Goal: Information Seeking & Learning: Check status

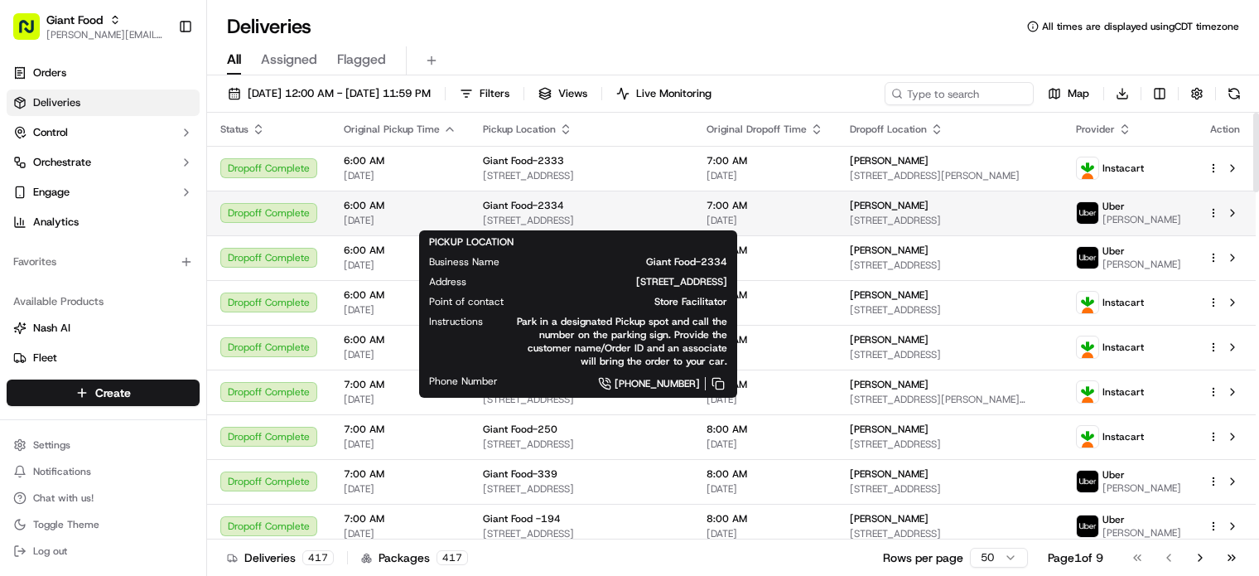
click at [550, 213] on div "Giant Food-[STREET_ADDRESS]" at bounding box center [581, 213] width 197 height 28
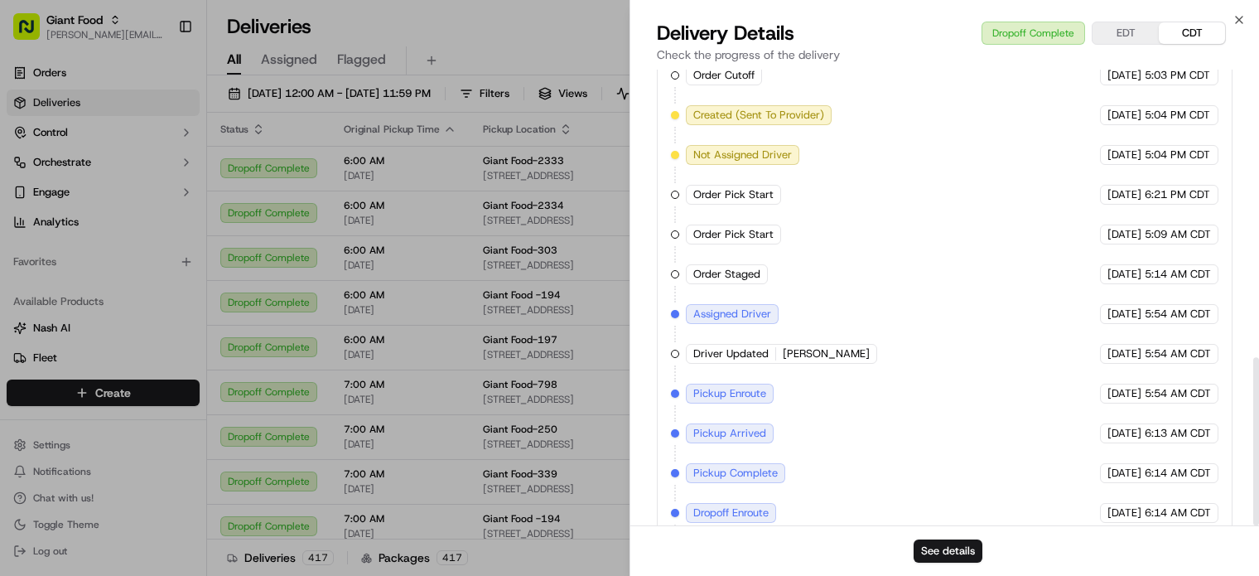
scroll to position [781, 0]
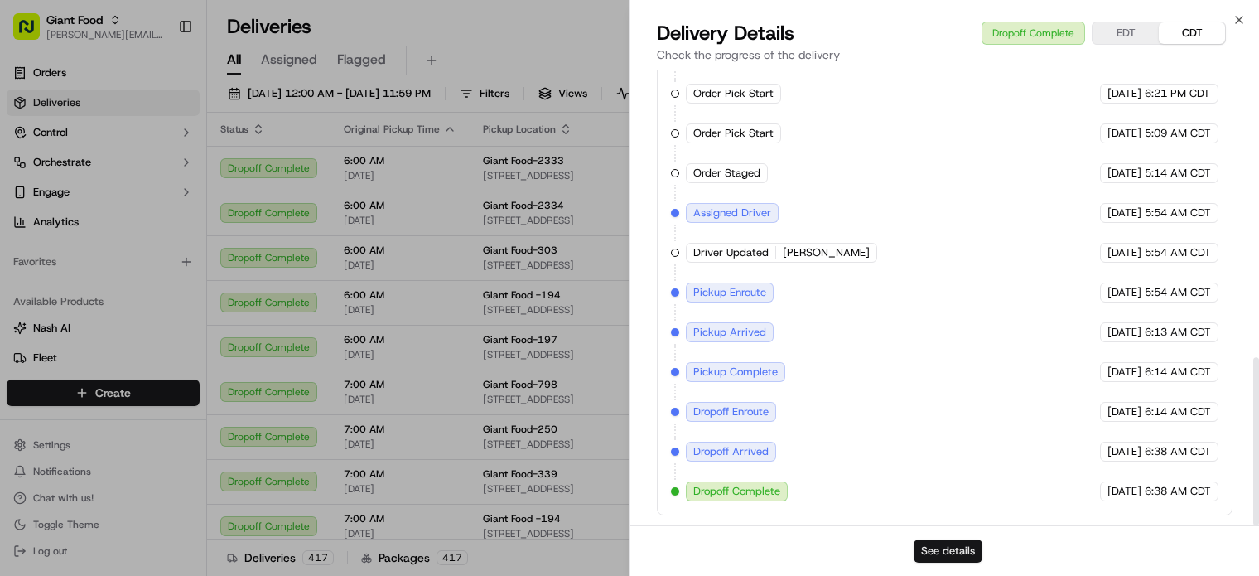
click at [944, 549] on button "See details" at bounding box center [948, 550] width 69 height 23
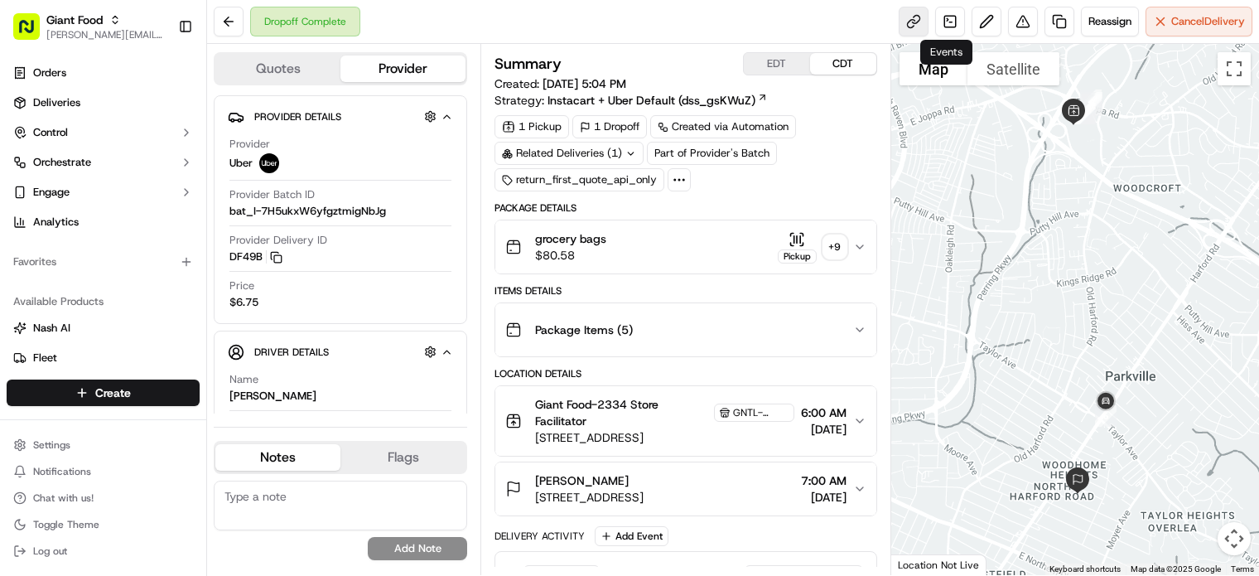
click at [911, 17] on link at bounding box center [914, 22] width 30 height 30
click at [241, 22] on button at bounding box center [229, 22] width 30 height 30
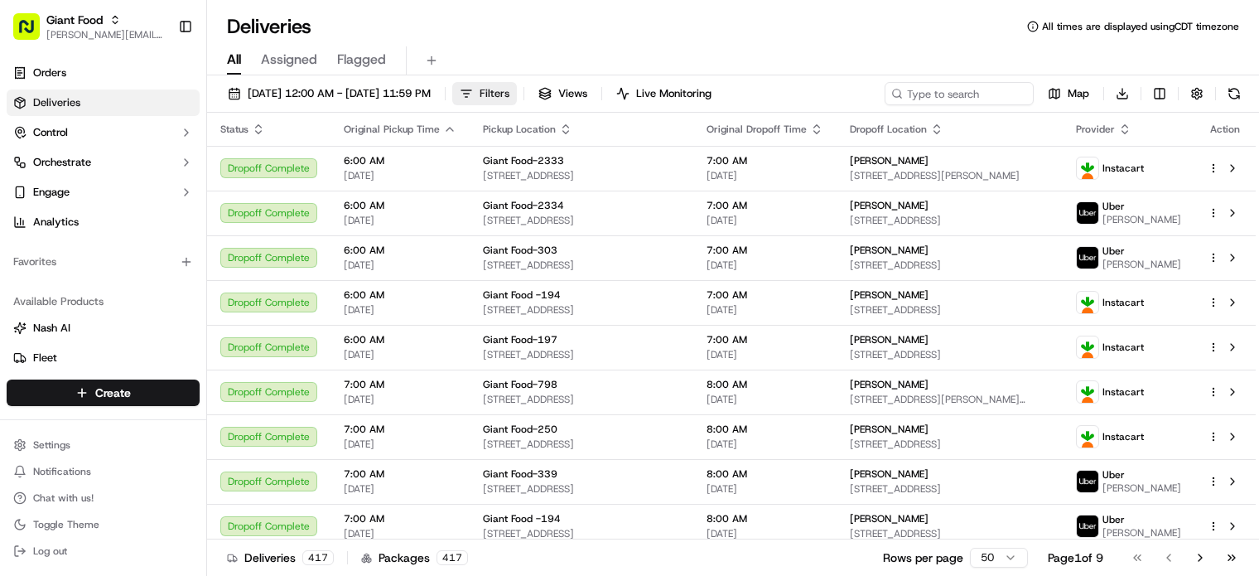
click at [517, 91] on button "Filters" at bounding box center [484, 93] width 65 height 23
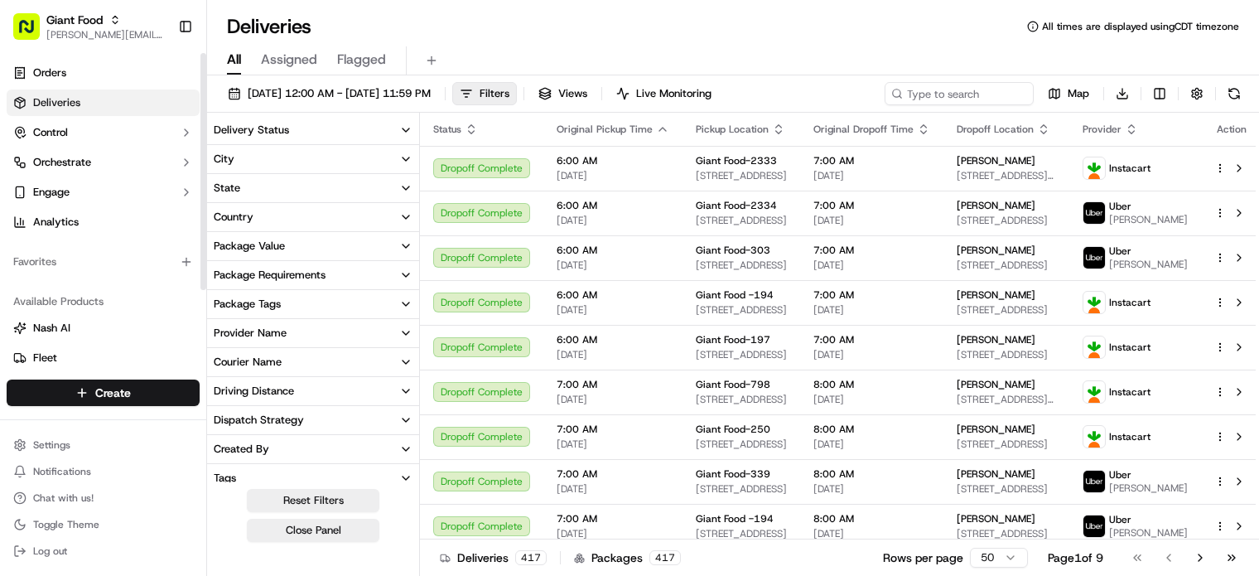
click at [248, 268] on div "Package Requirements" at bounding box center [270, 275] width 112 height 15
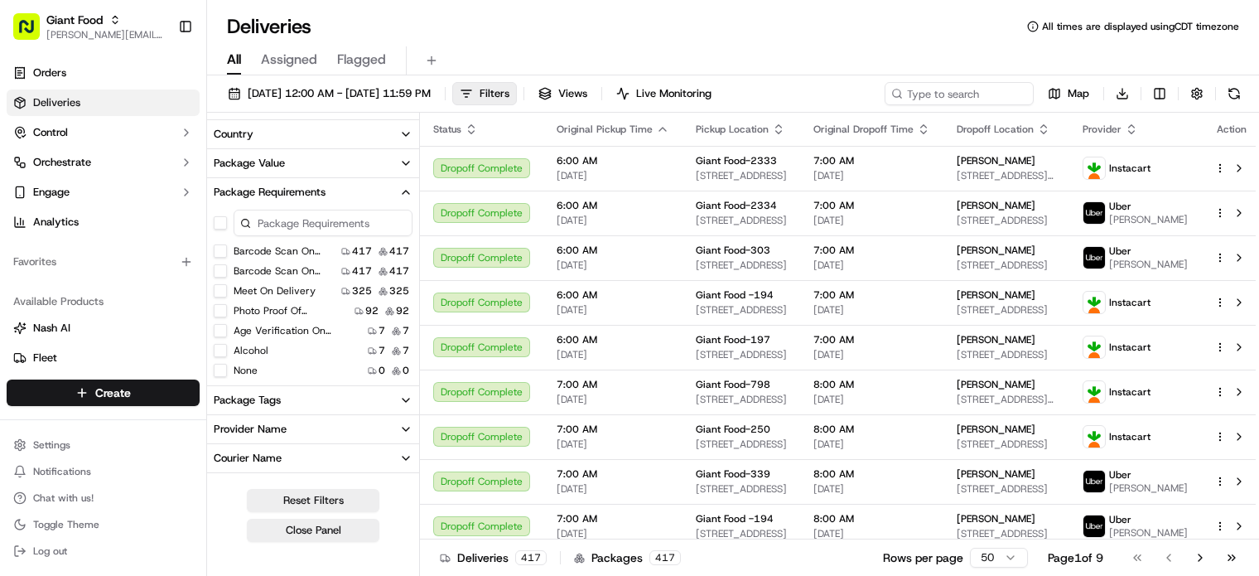
click at [225, 307] on button "Photo Proof Of Delivery" at bounding box center [220, 310] width 13 height 13
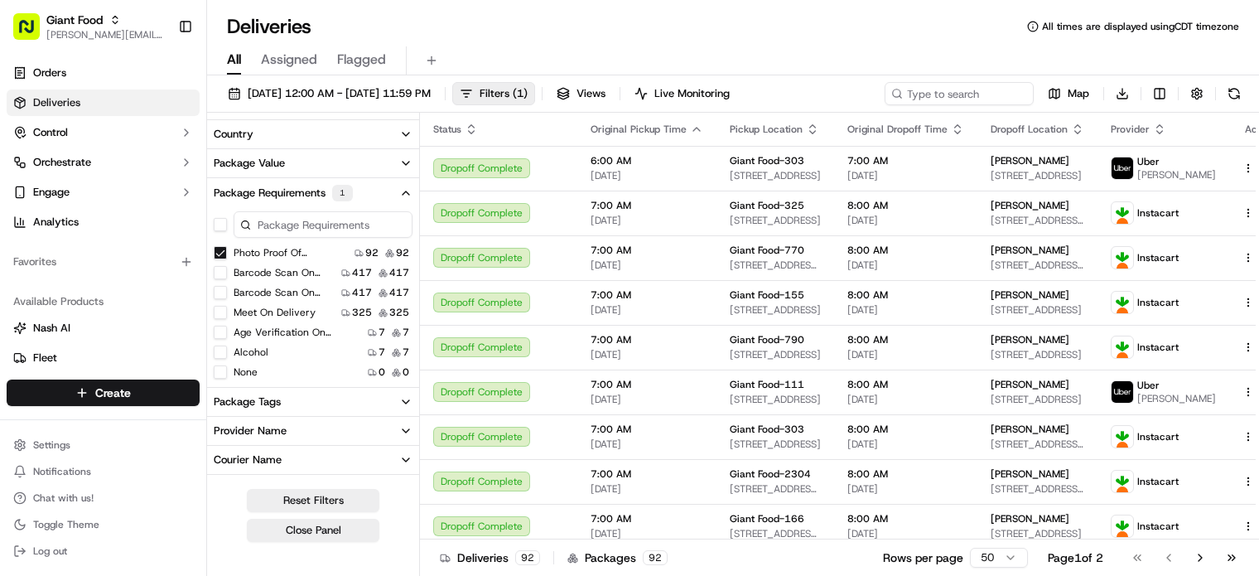
click at [403, 192] on icon "button" at bounding box center [405, 192] width 13 height 13
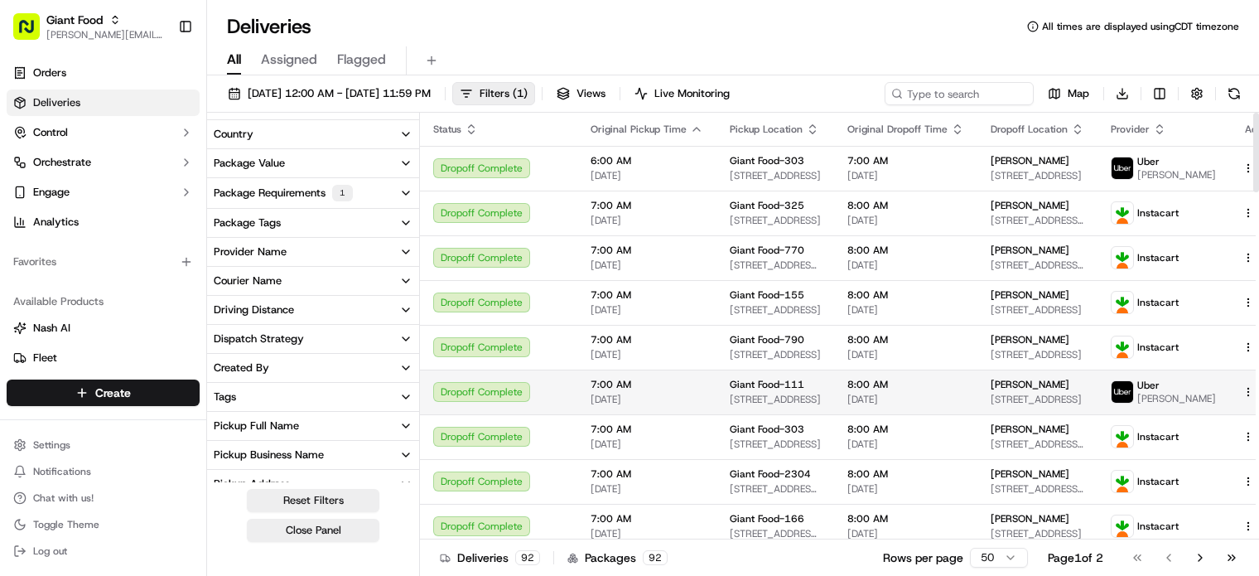
click at [488, 394] on div "Dropoff Complete" at bounding box center [498, 392] width 131 height 20
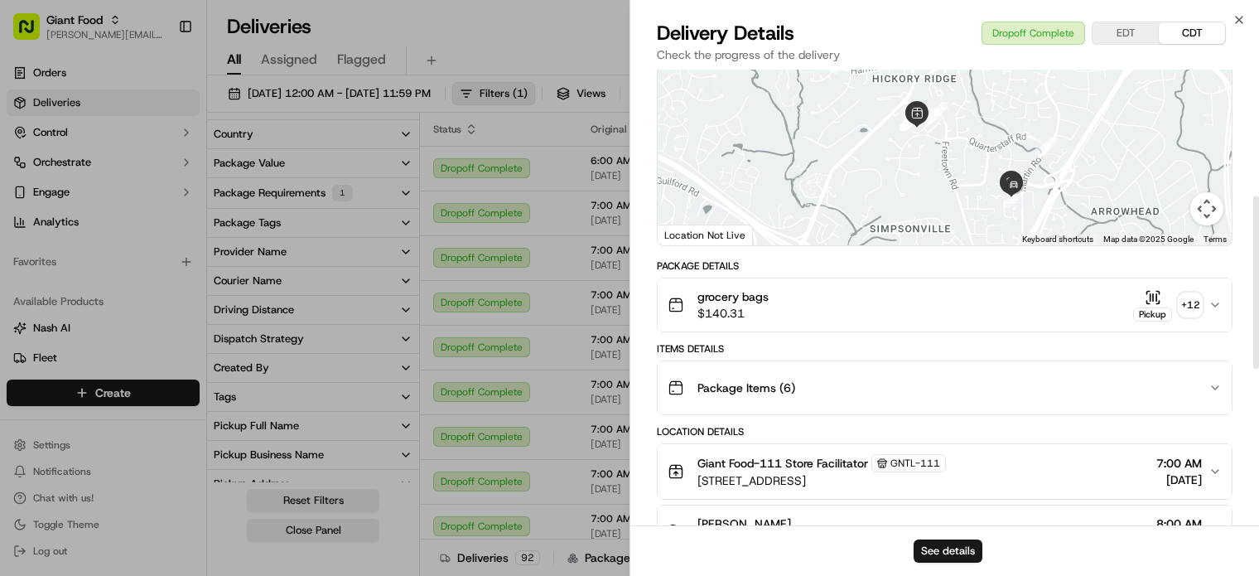
scroll to position [331, 0]
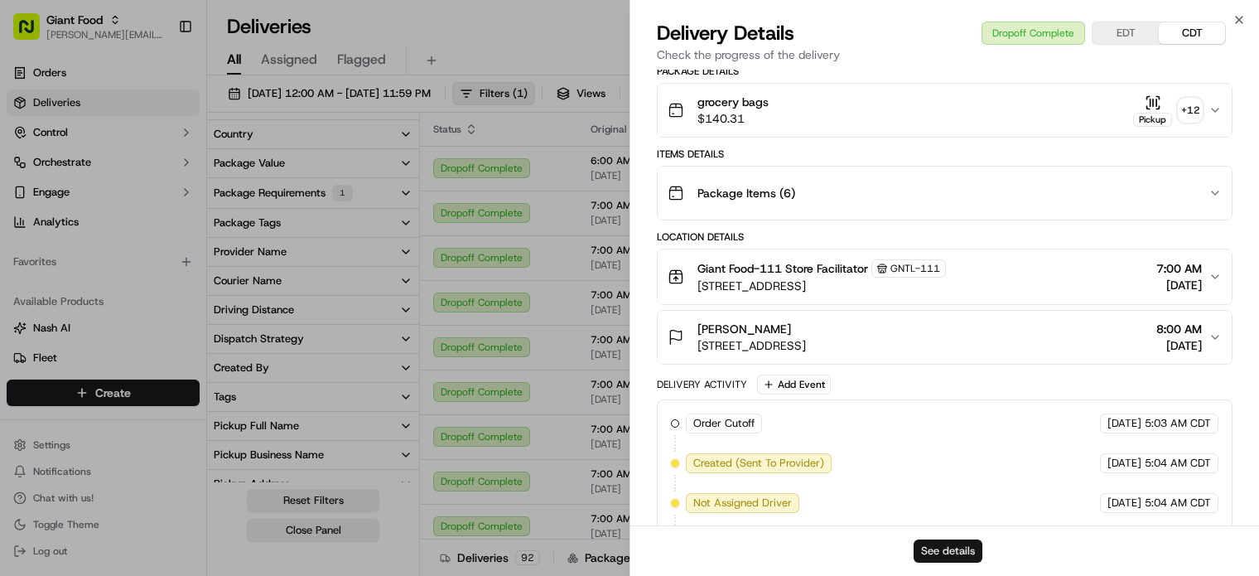
click at [926, 555] on button "See details" at bounding box center [948, 550] width 69 height 23
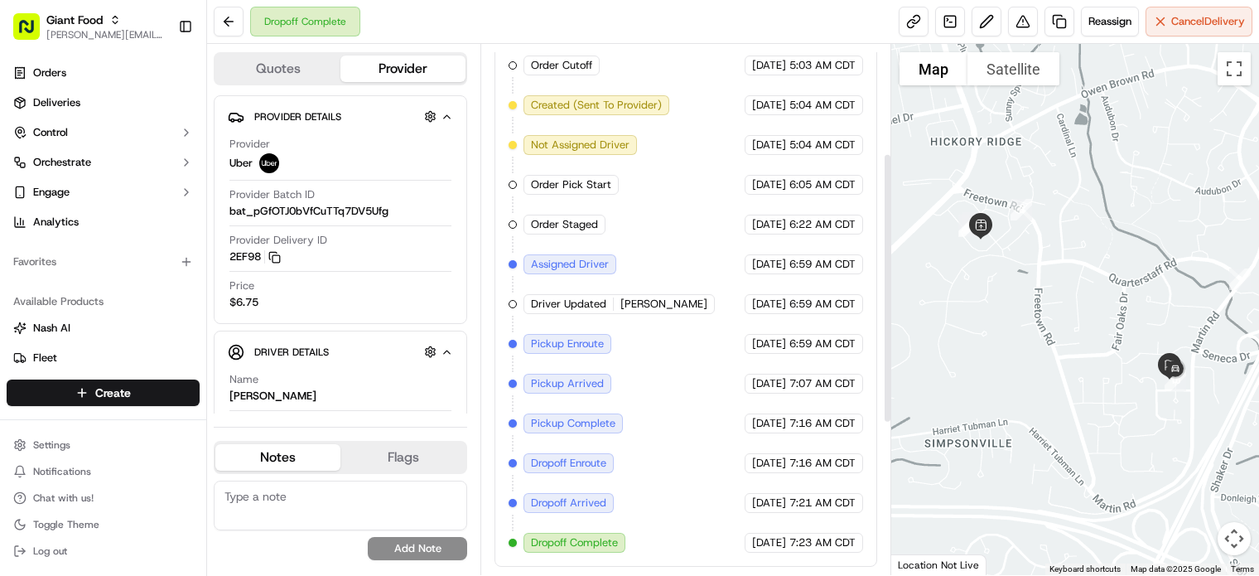
scroll to position [510, 0]
click at [913, 24] on link at bounding box center [914, 22] width 30 height 30
